Goal: Task Accomplishment & Management: Complete application form

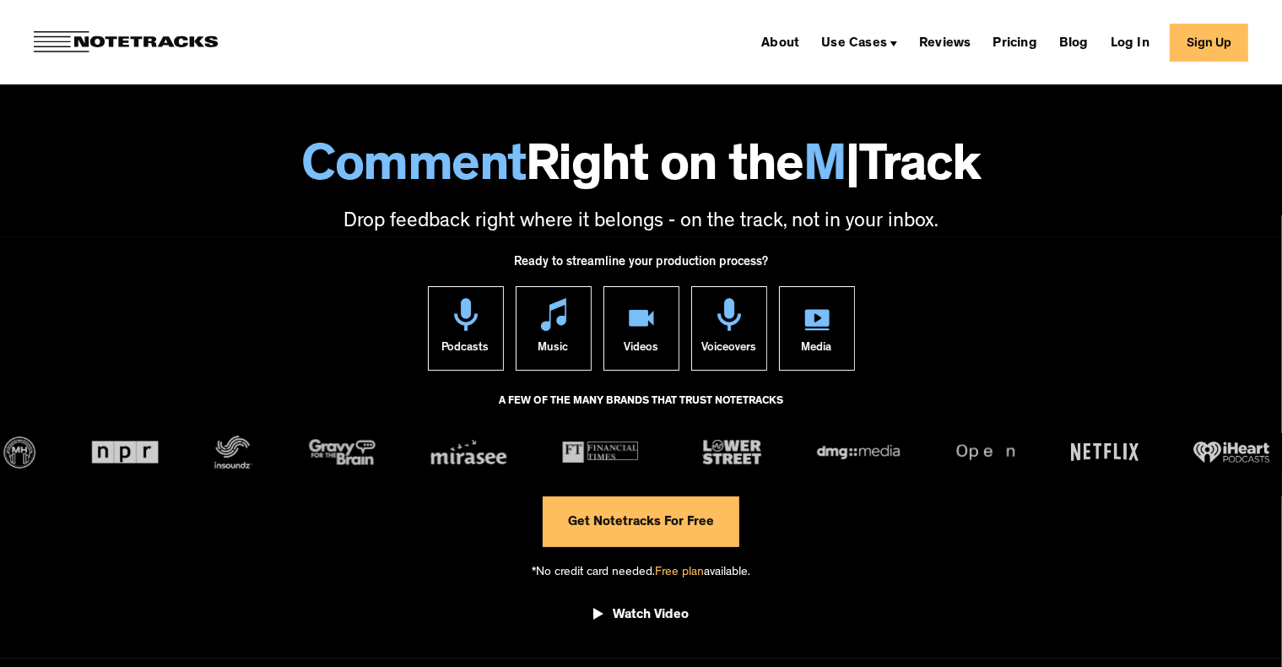
click at [1223, 42] on link "Sign Up" at bounding box center [1209, 43] width 79 height 38
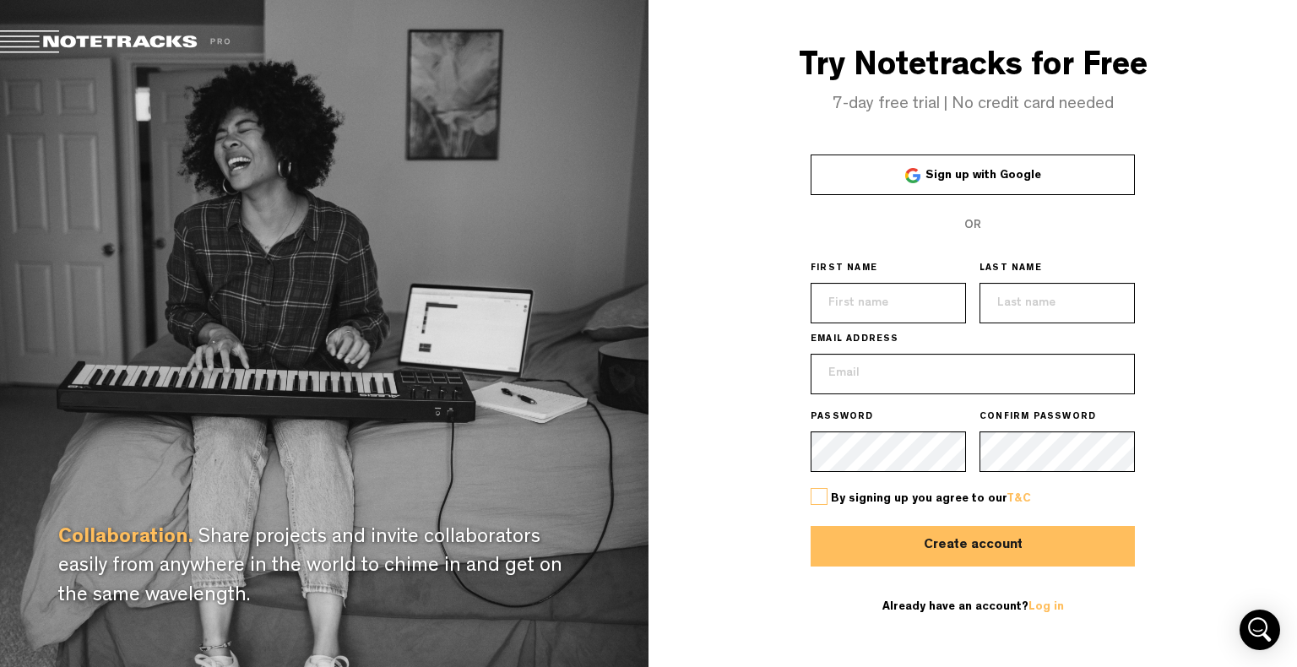
click at [1000, 171] on span "Sign up with Google" at bounding box center [983, 176] width 116 height 12
